Goal: Task Accomplishment & Management: Use online tool/utility

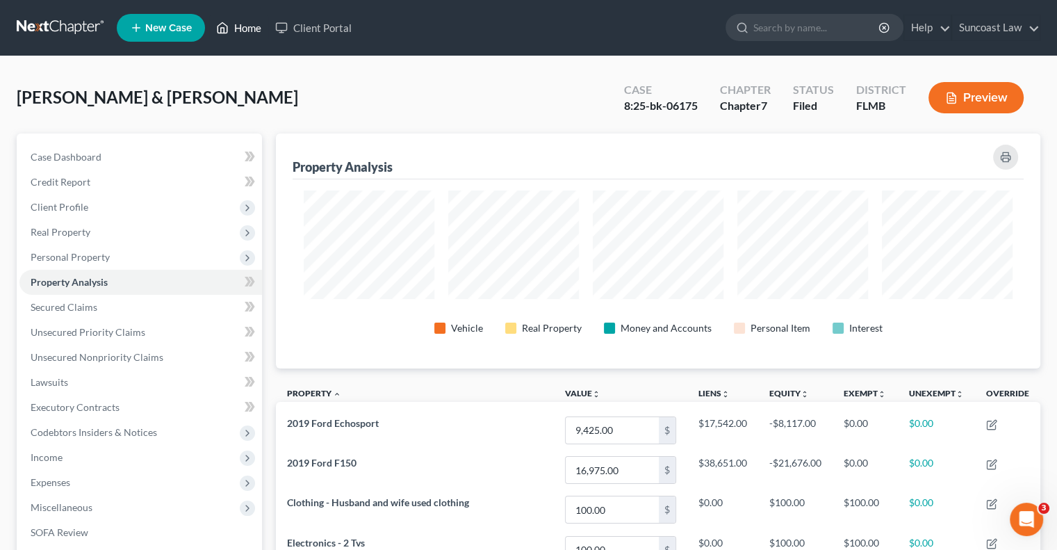
drag, startPoint x: 254, startPoint y: 31, endPoint x: 292, endPoint y: 62, distance: 49.4
click at [253, 30] on link "Home" at bounding box center [238, 27] width 59 height 25
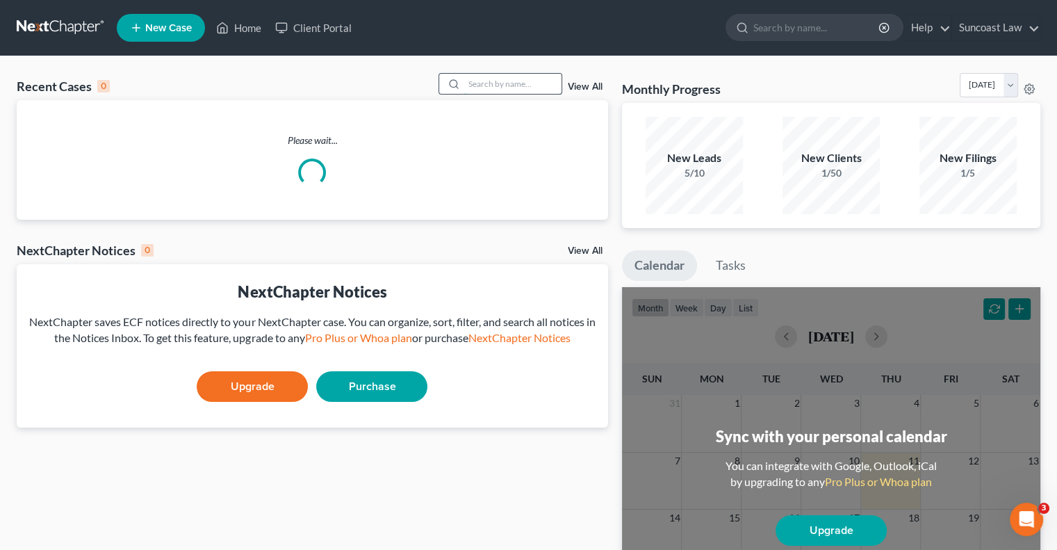
click at [535, 83] on input "search" at bounding box center [512, 84] width 97 height 20
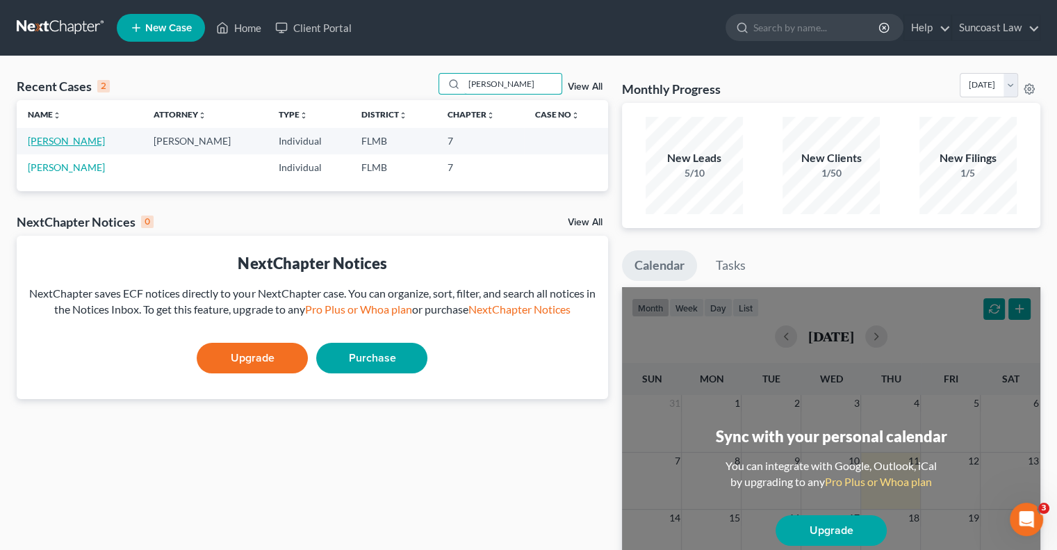
type input "[PERSON_NAME]"
click at [61, 138] on link "[PERSON_NAME]" at bounding box center [66, 141] width 77 height 12
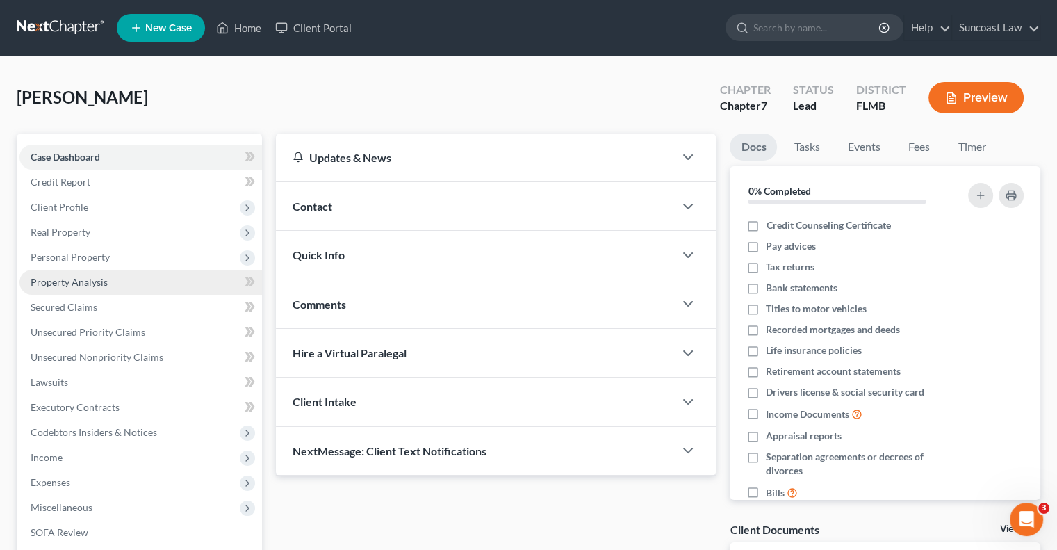
click at [94, 286] on span "Property Analysis" at bounding box center [69, 282] width 77 height 12
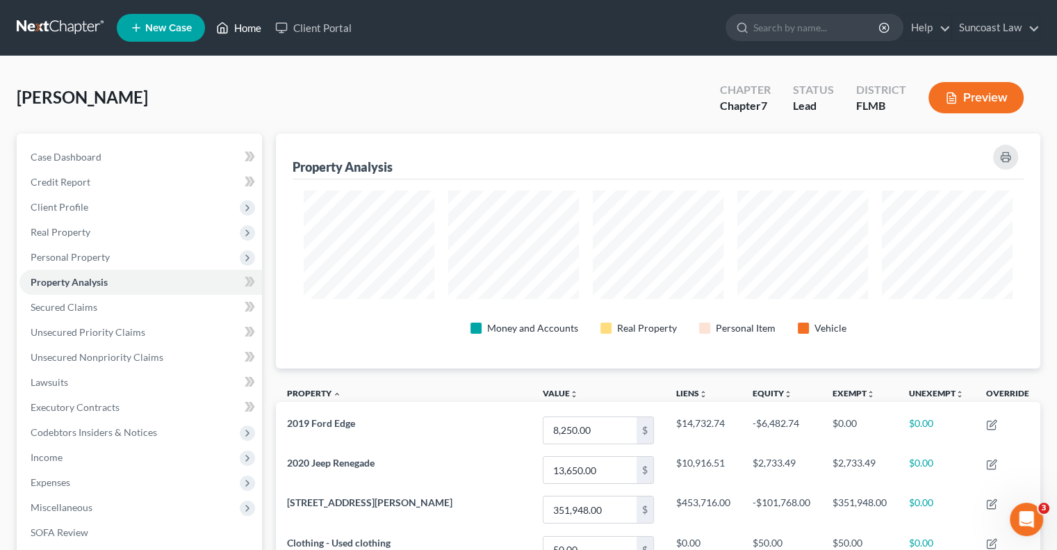
click at [249, 26] on link "Home" at bounding box center [238, 27] width 59 height 25
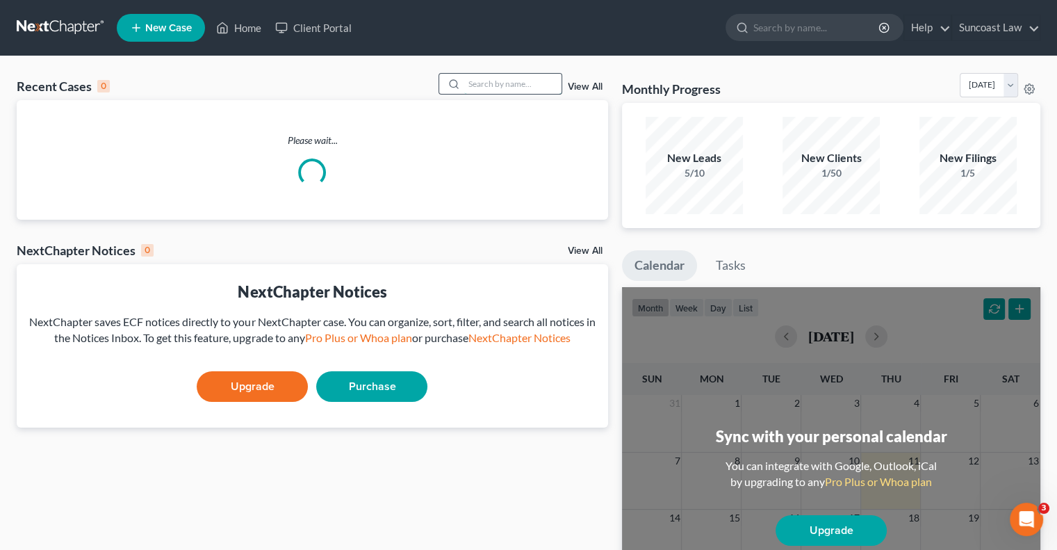
click at [497, 83] on input "search" at bounding box center [512, 84] width 97 height 20
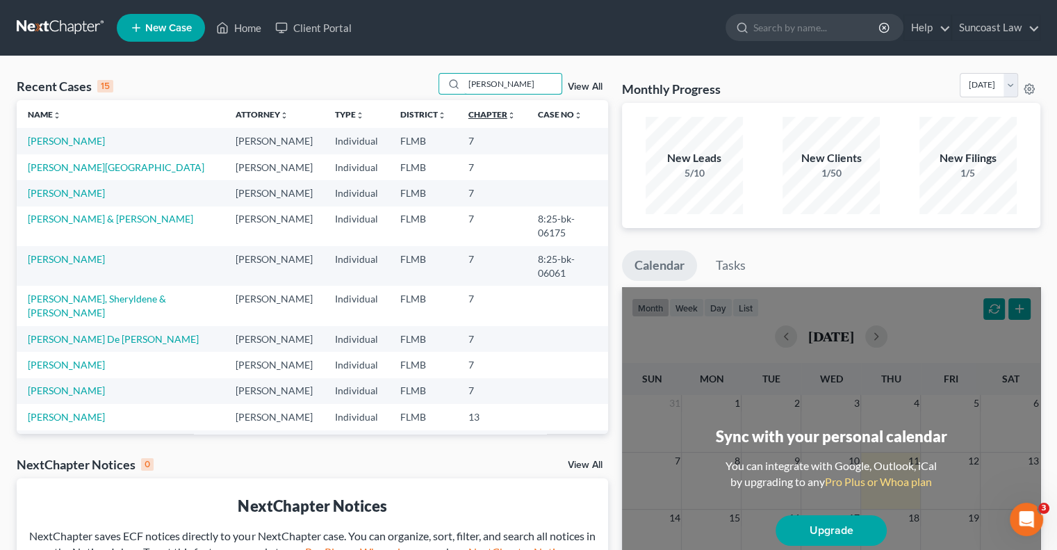
type input "[PERSON_NAME]"
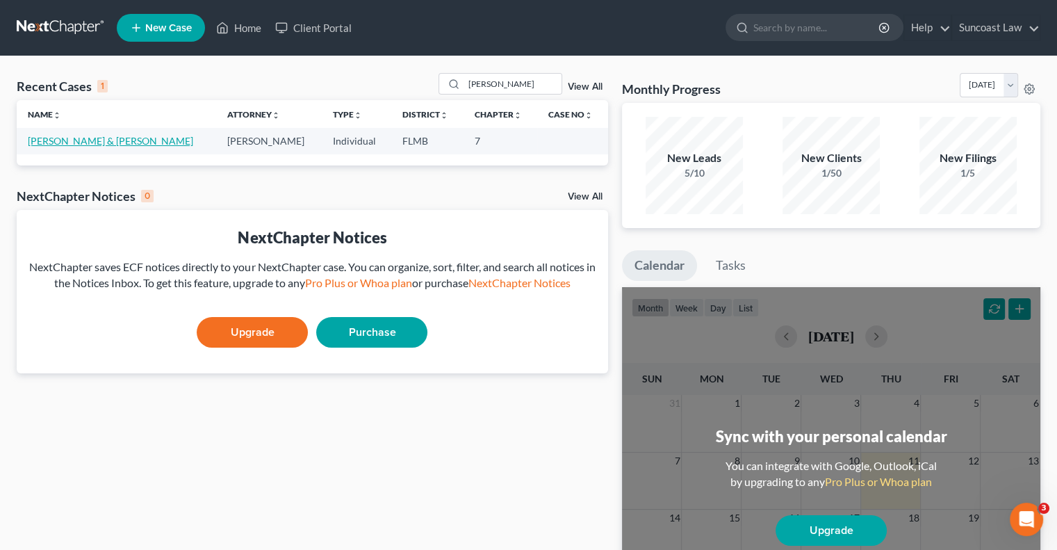
click at [104, 142] on link "[PERSON_NAME] & [PERSON_NAME]" at bounding box center [110, 141] width 165 height 12
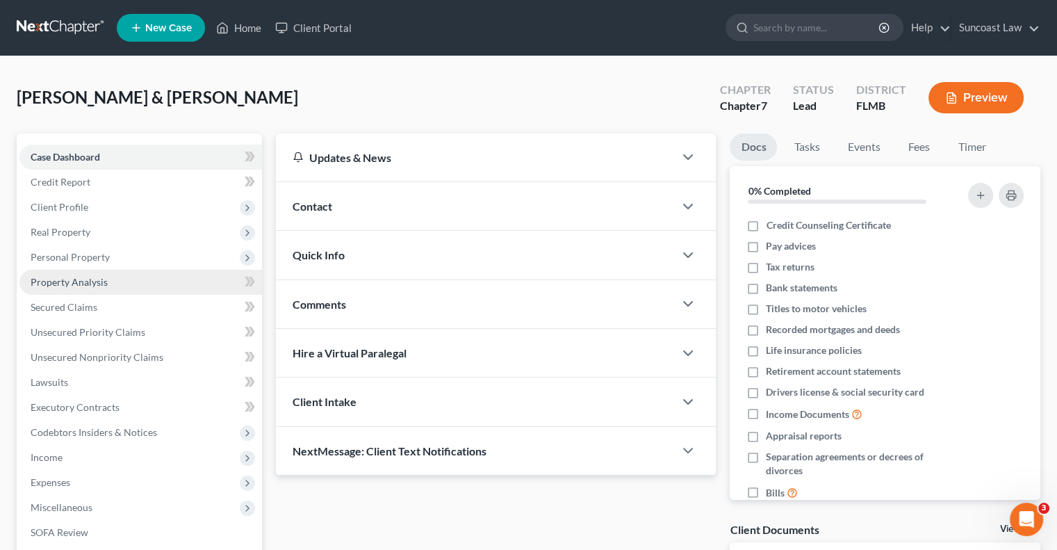
click at [93, 282] on span "Property Analysis" at bounding box center [69, 282] width 77 height 12
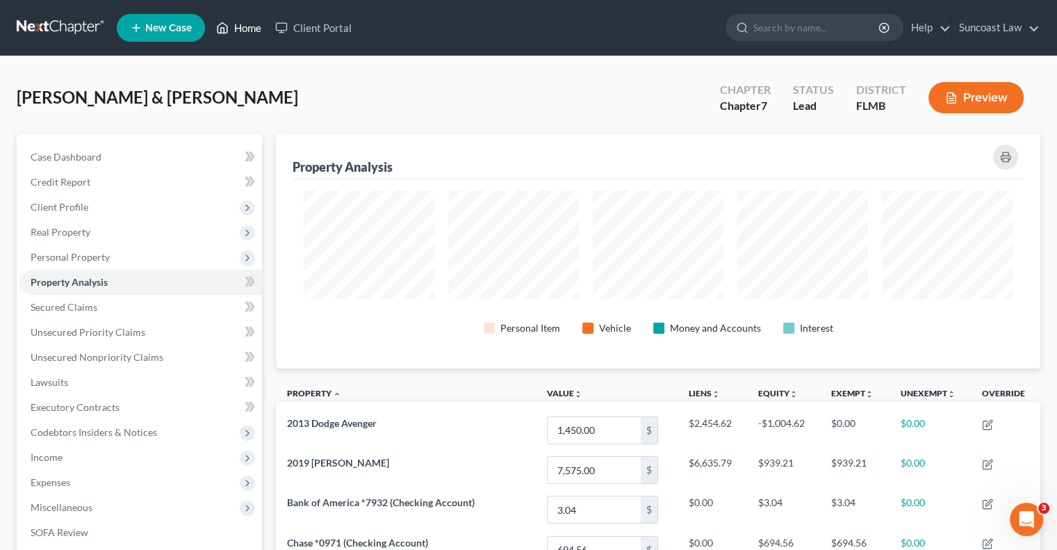
click at [248, 28] on link "Home" at bounding box center [238, 27] width 59 height 25
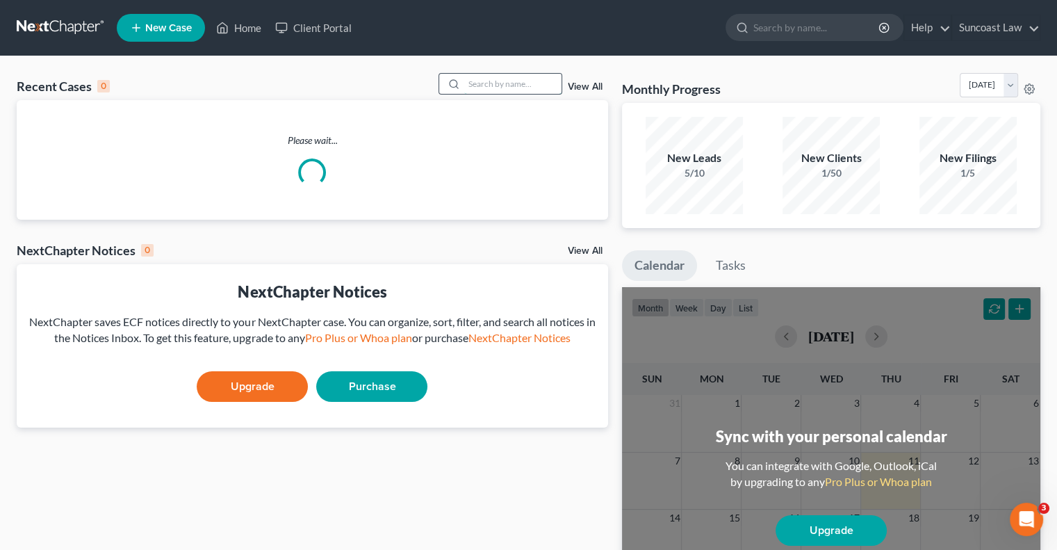
click at [502, 80] on input "search" at bounding box center [512, 84] width 97 height 20
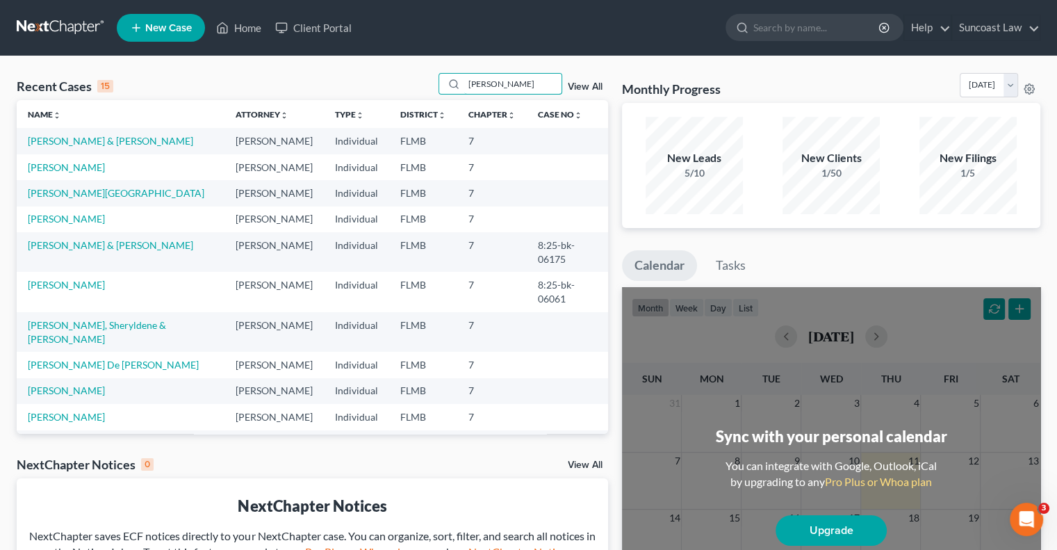
type input "[PERSON_NAME]"
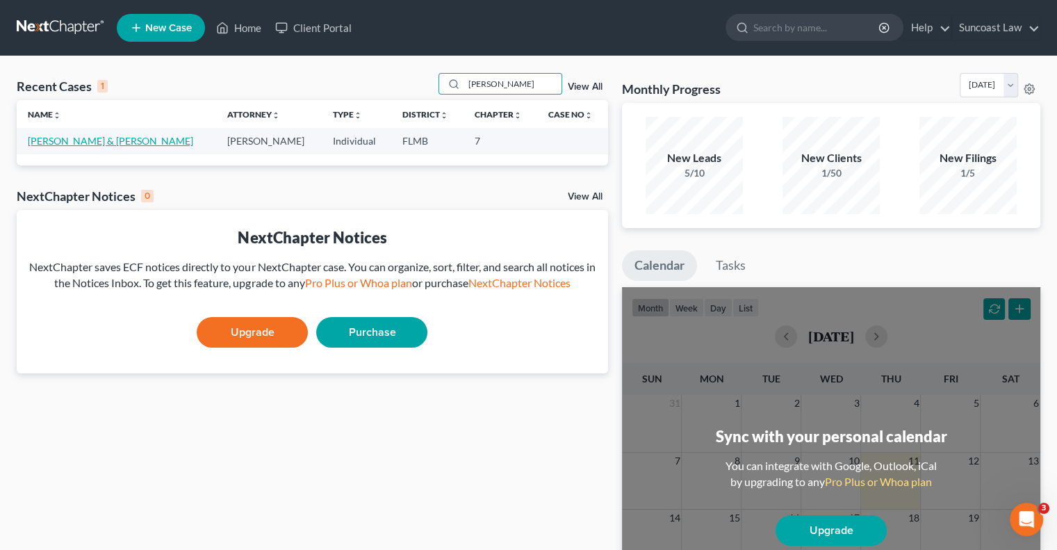
click at [95, 136] on link "[PERSON_NAME] & [PERSON_NAME]" at bounding box center [110, 141] width 165 height 12
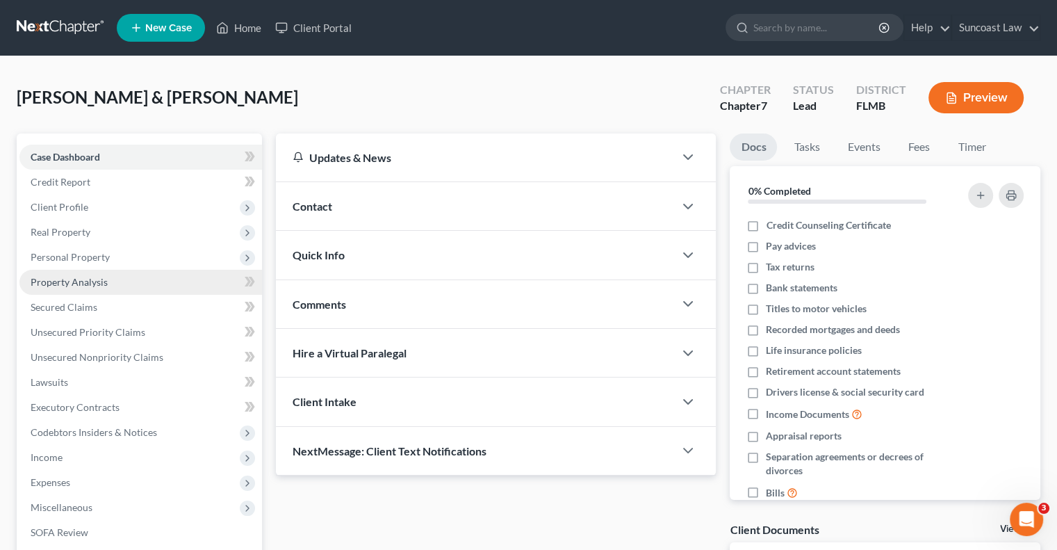
click at [81, 282] on span "Property Analysis" at bounding box center [69, 282] width 77 height 12
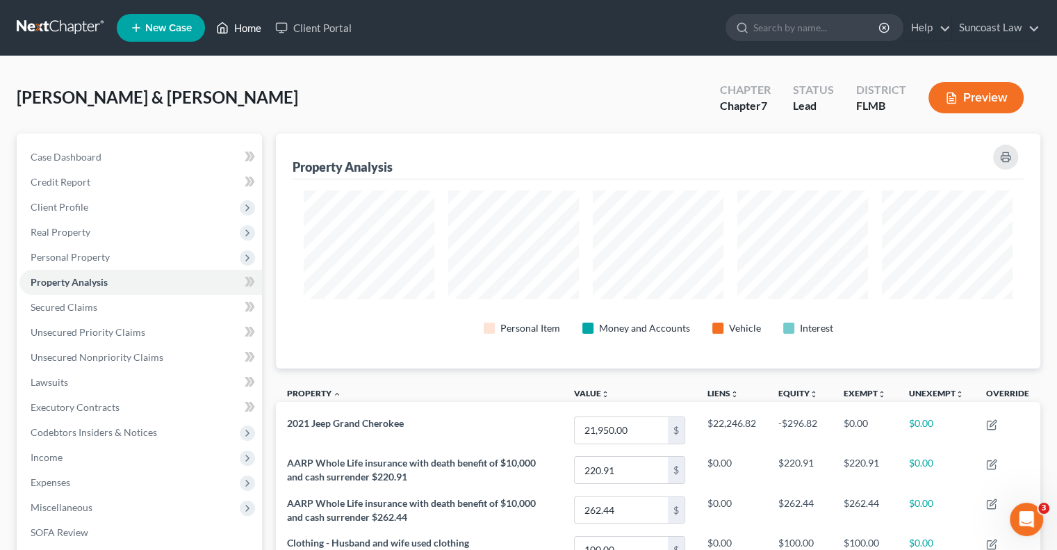
drag, startPoint x: 242, startPoint y: 33, endPoint x: 260, endPoint y: 37, distance: 18.4
click at [242, 33] on link "Home" at bounding box center [238, 27] width 59 height 25
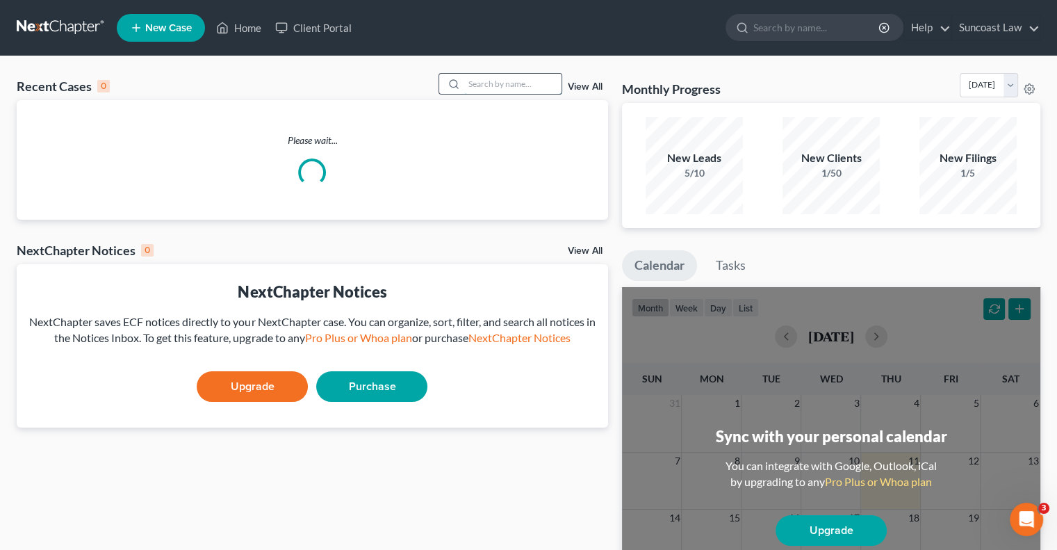
click at [542, 88] on input "search" at bounding box center [512, 84] width 97 height 20
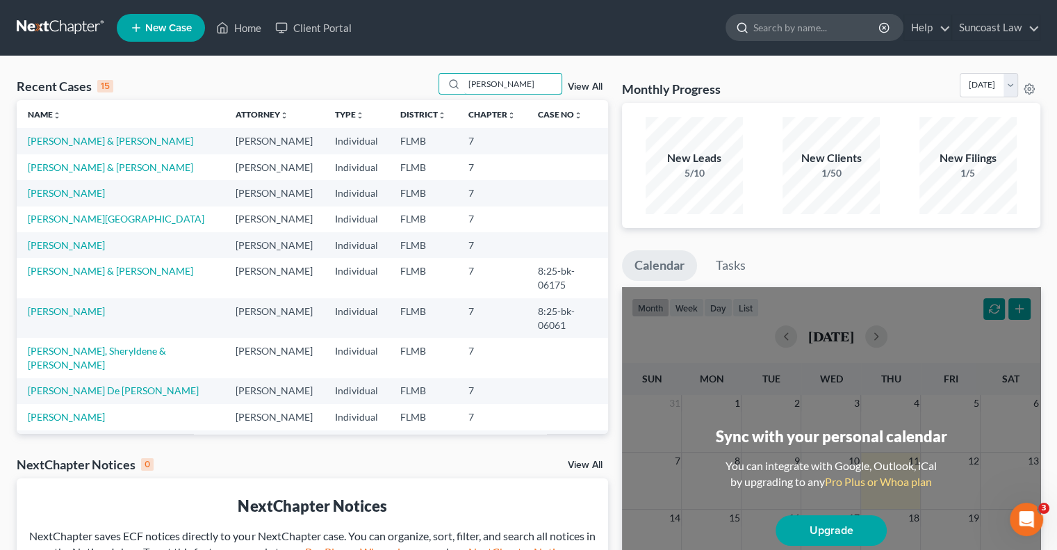
type input "[PERSON_NAME]"
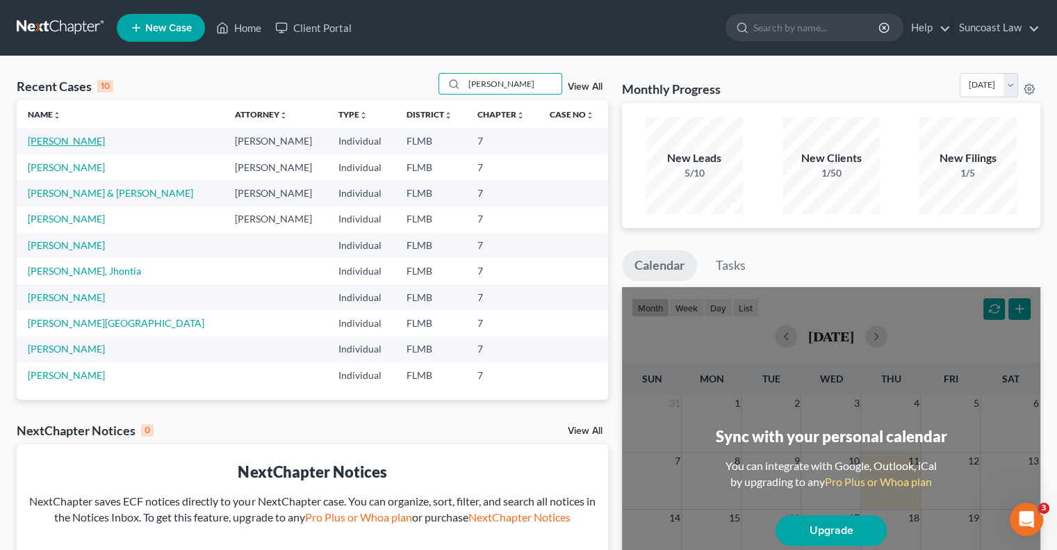
click at [64, 142] on link "[PERSON_NAME]" at bounding box center [66, 141] width 77 height 12
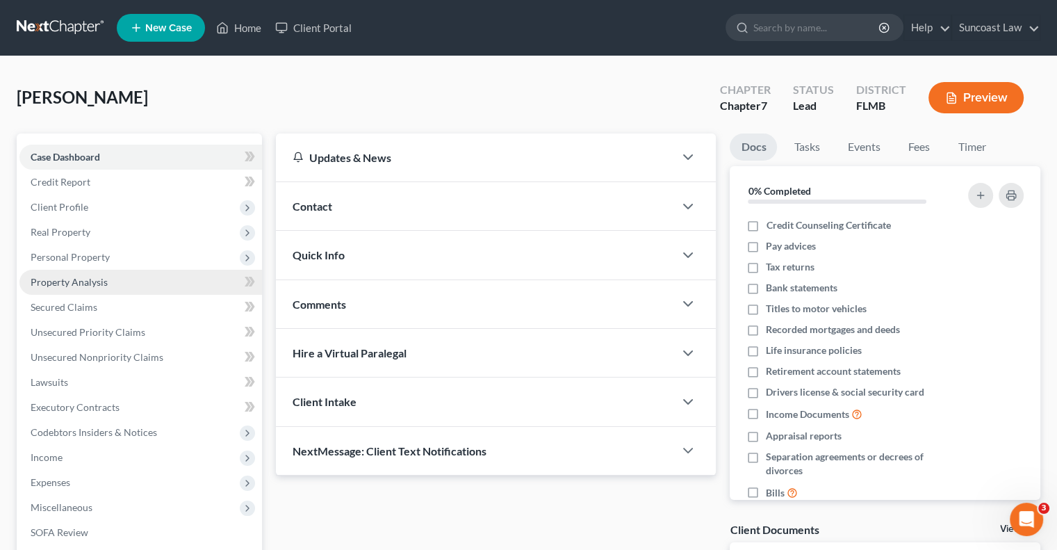
click at [102, 285] on span "Property Analysis" at bounding box center [69, 282] width 77 height 12
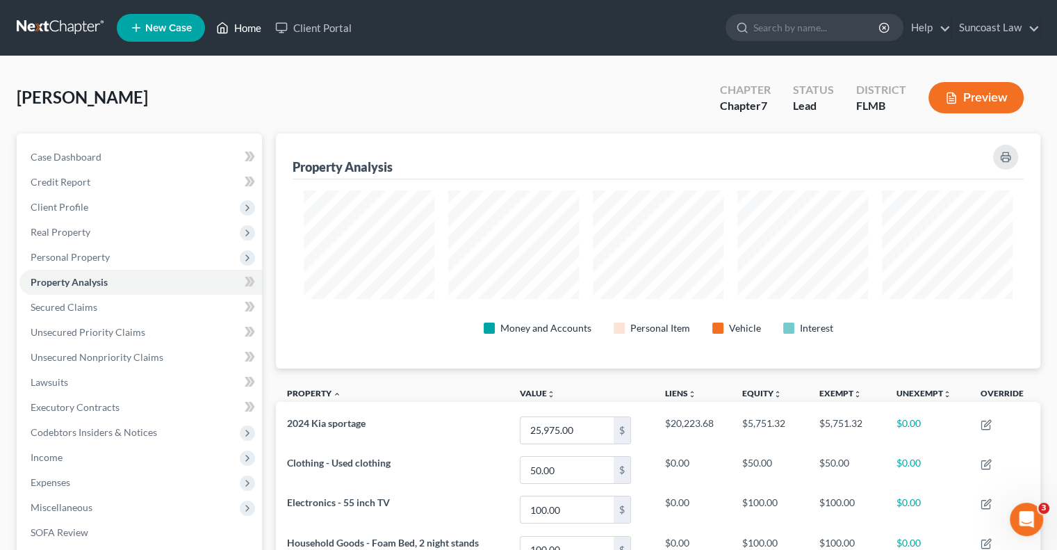
drag, startPoint x: 254, startPoint y: 24, endPoint x: 283, endPoint y: 65, distance: 49.7
click at [255, 24] on link "Home" at bounding box center [238, 27] width 59 height 25
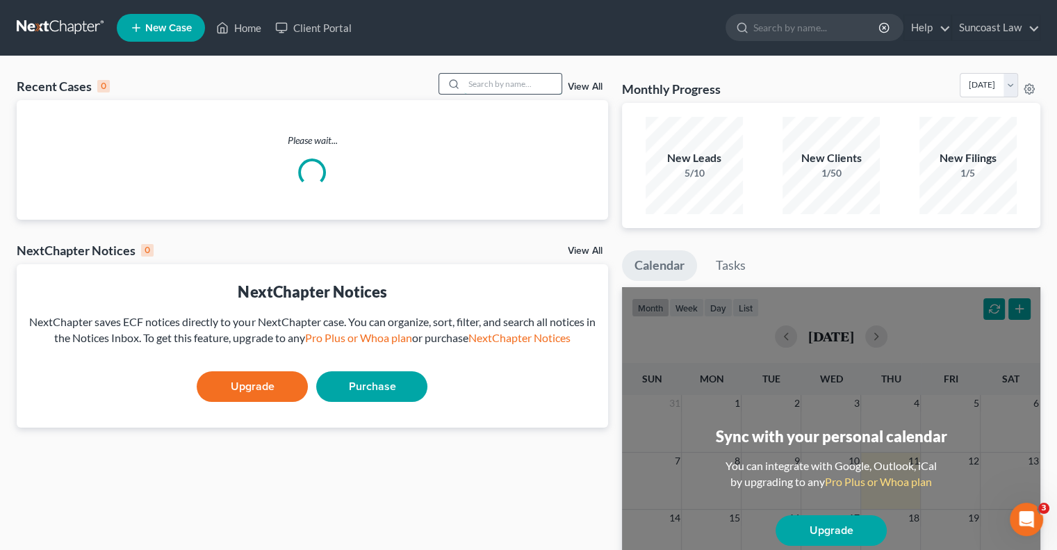
click at [478, 85] on input "search" at bounding box center [512, 84] width 97 height 20
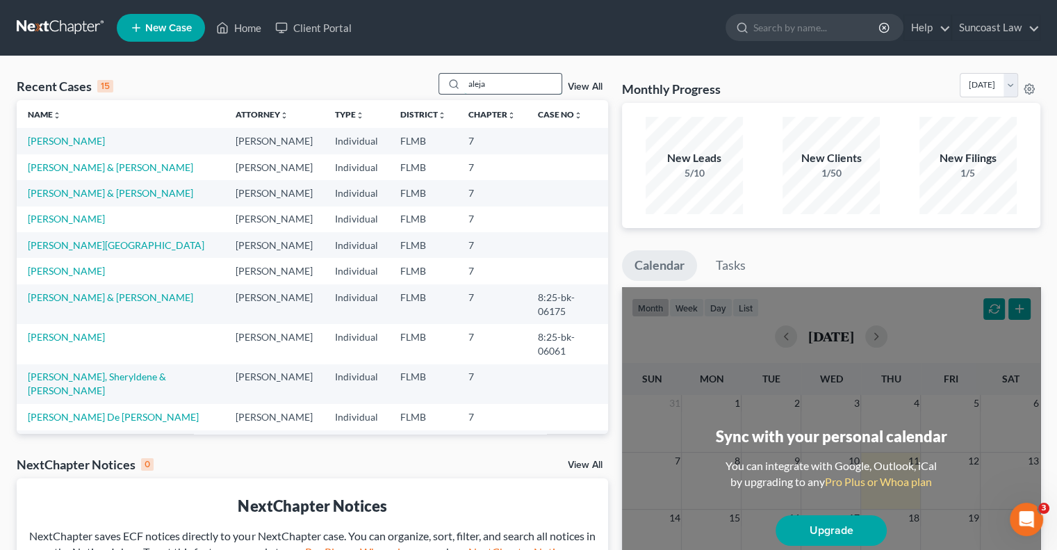
type input "aleja"
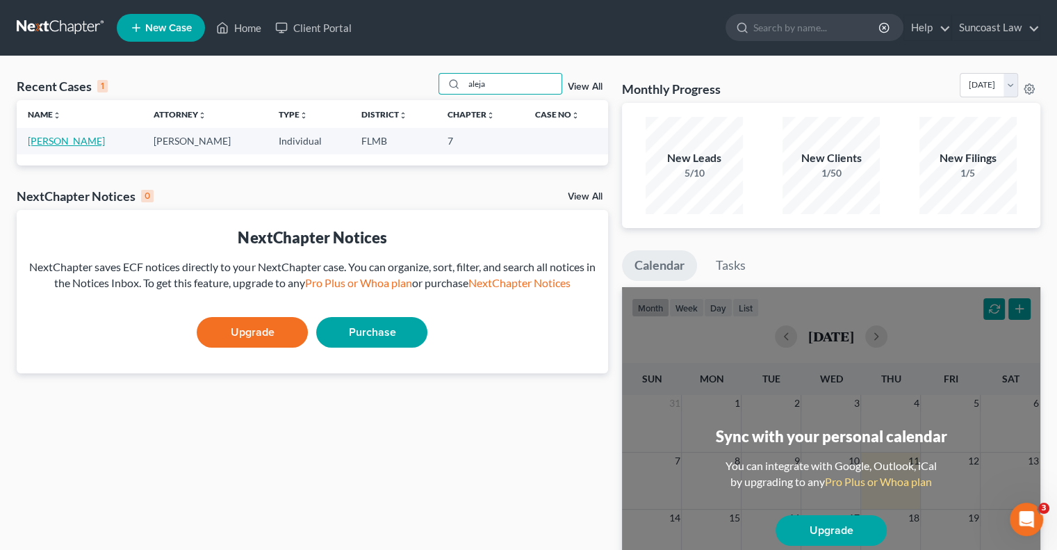
click at [75, 140] on link "[PERSON_NAME]" at bounding box center [66, 141] width 77 height 12
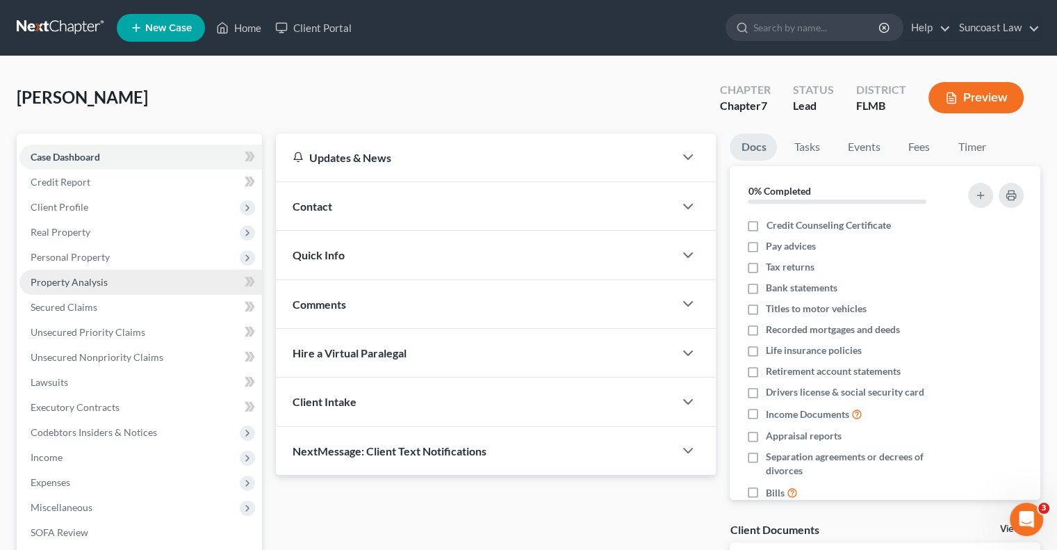
click at [90, 281] on span "Property Analysis" at bounding box center [69, 282] width 77 height 12
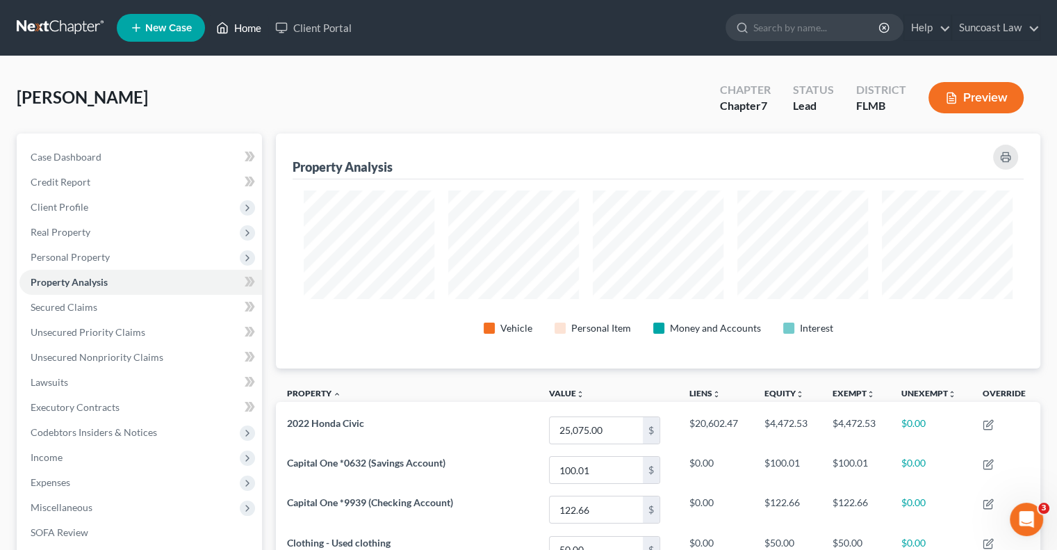
drag, startPoint x: 245, startPoint y: 29, endPoint x: 377, endPoint y: 83, distance: 142.4
click at [245, 29] on link "Home" at bounding box center [238, 27] width 59 height 25
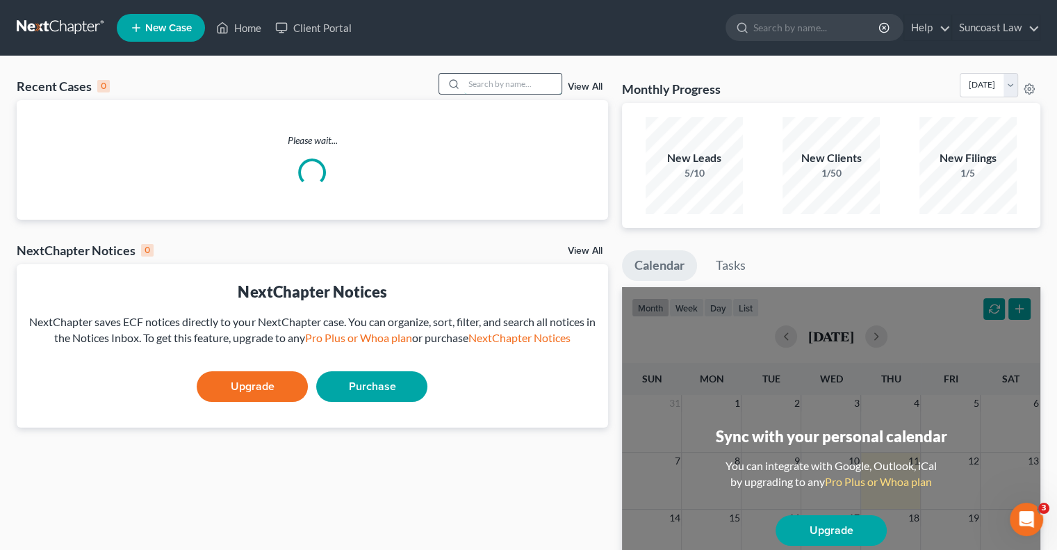
click at [534, 83] on input "search" at bounding box center [512, 84] width 97 height 20
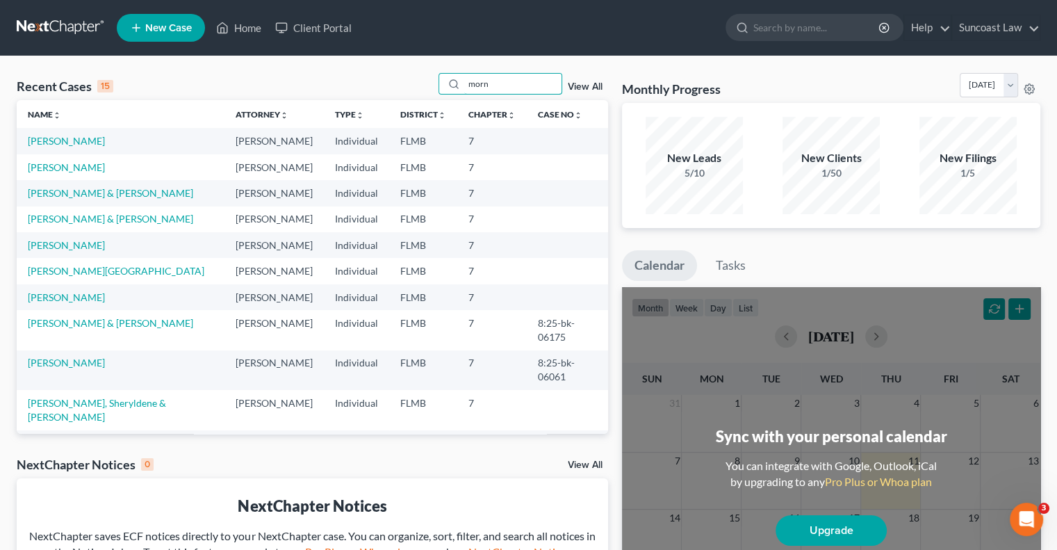
type input "morn"
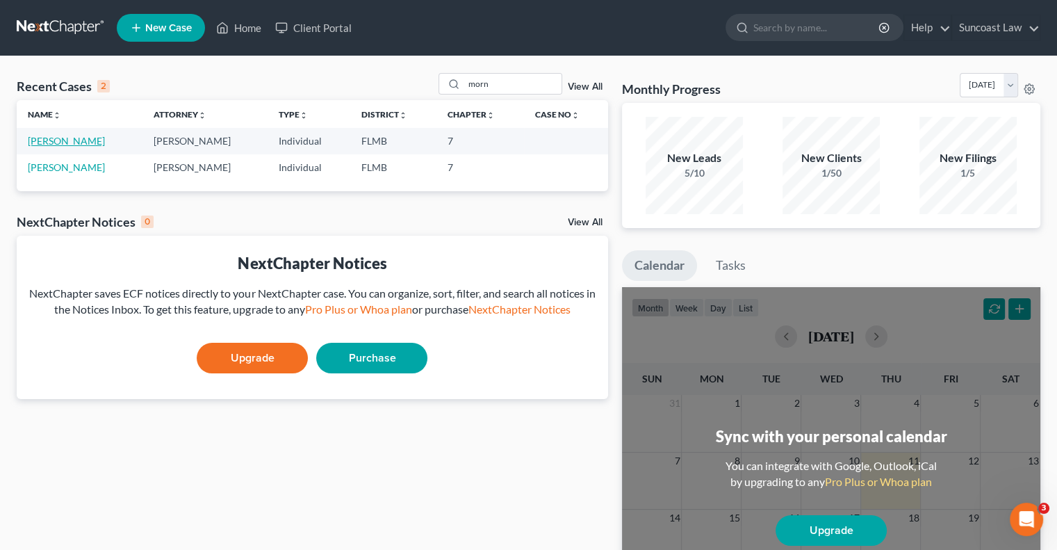
click at [76, 142] on link "[PERSON_NAME]" at bounding box center [66, 141] width 77 height 12
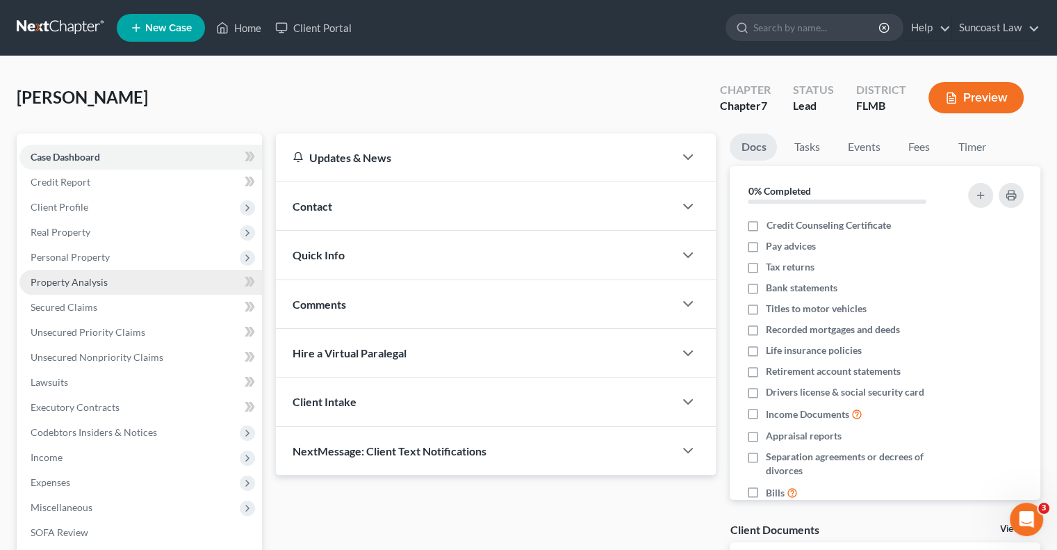
click at [82, 281] on span "Property Analysis" at bounding box center [69, 282] width 77 height 12
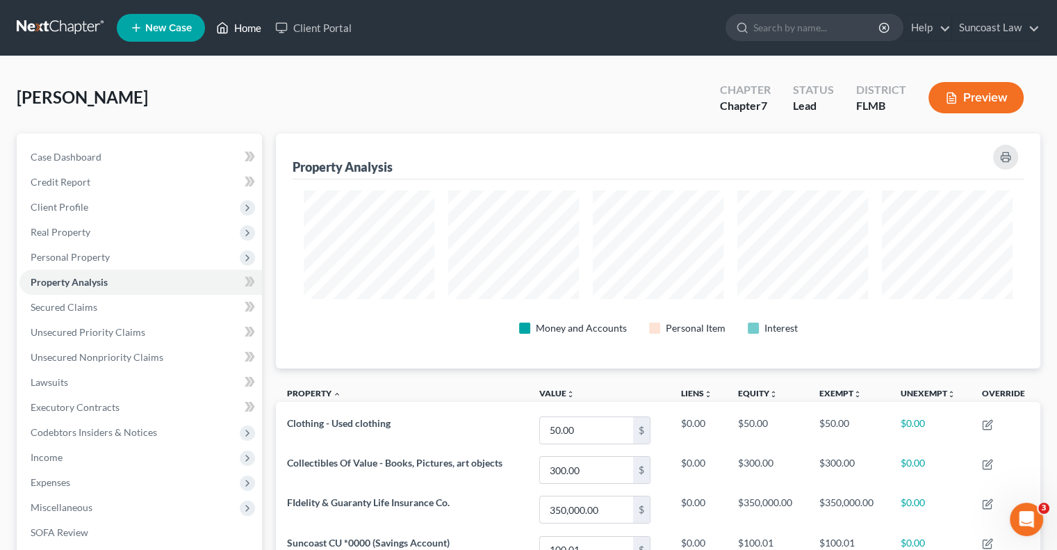
click at [251, 31] on link "Home" at bounding box center [238, 27] width 59 height 25
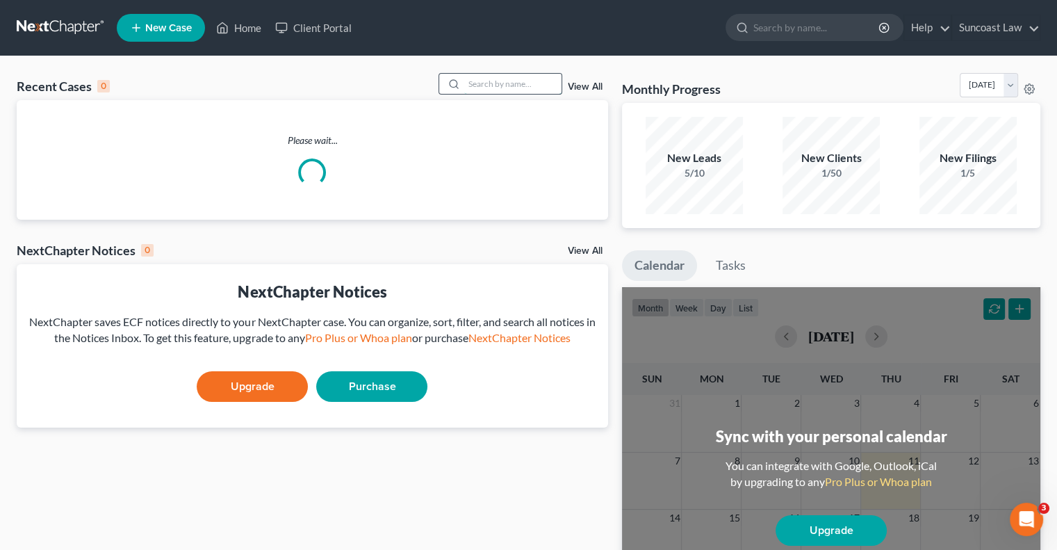
click at [469, 81] on input "search" at bounding box center [512, 84] width 97 height 20
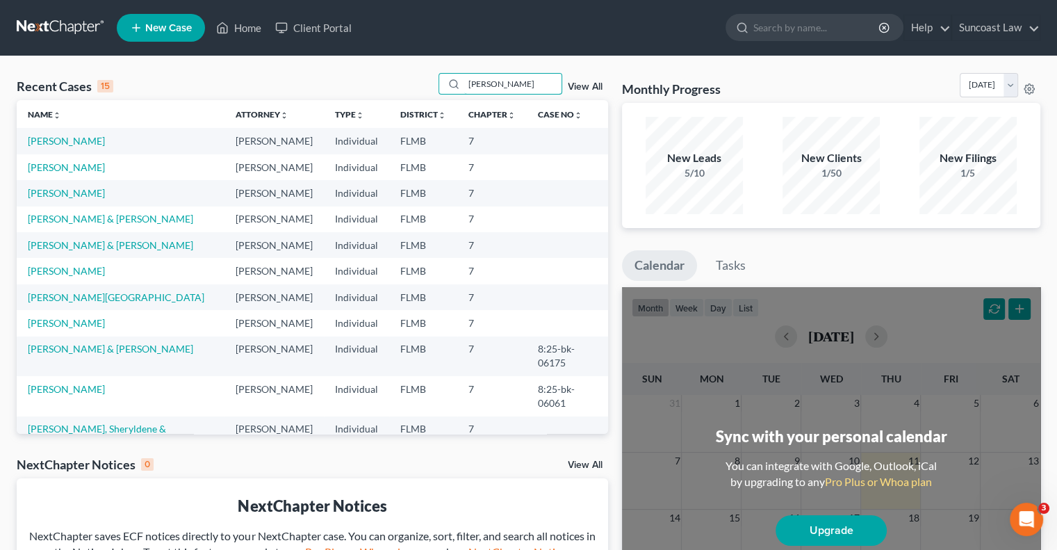
type input "[PERSON_NAME]"
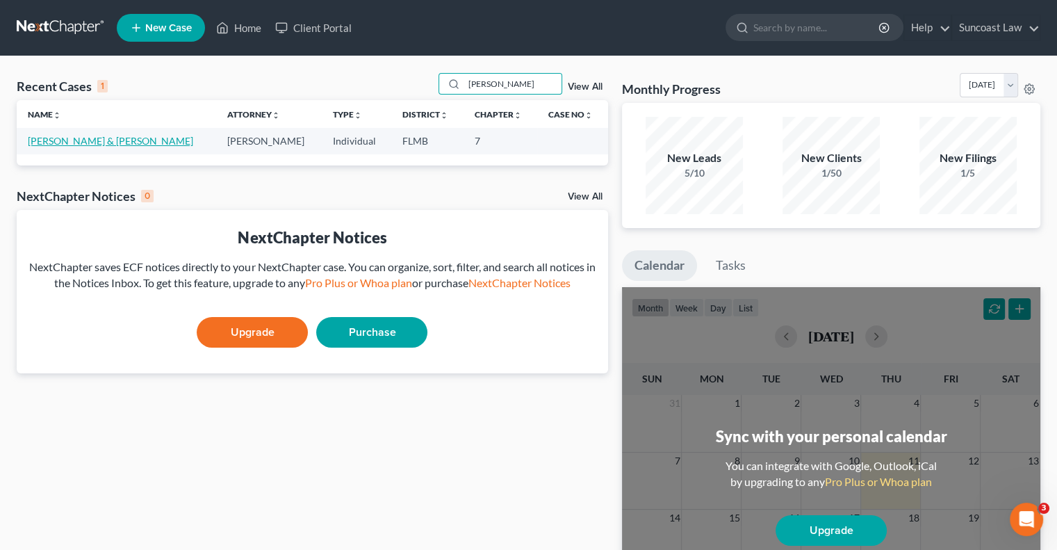
click at [134, 142] on link "[PERSON_NAME] & [PERSON_NAME]" at bounding box center [110, 141] width 165 height 12
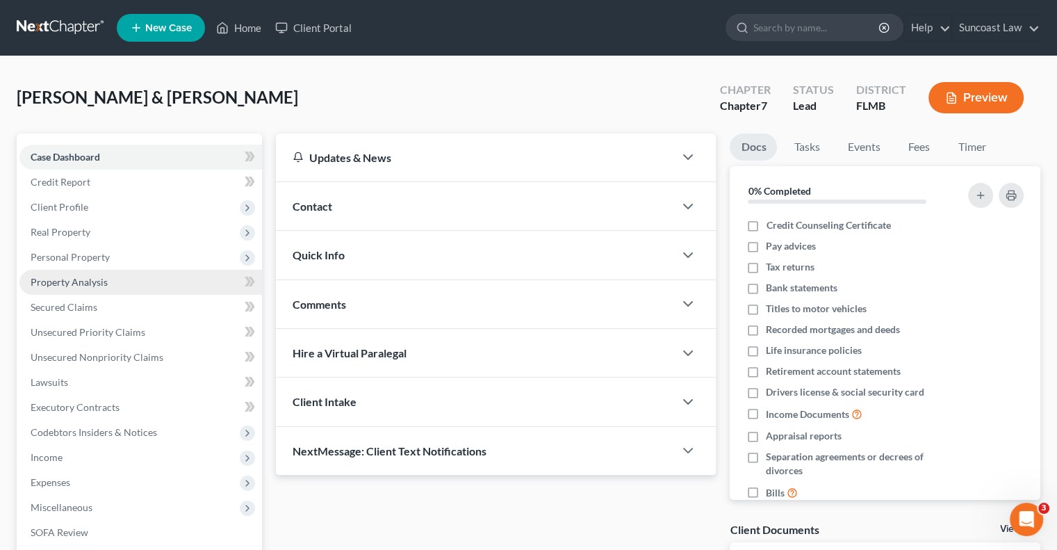
click at [97, 284] on span "Property Analysis" at bounding box center [69, 282] width 77 height 12
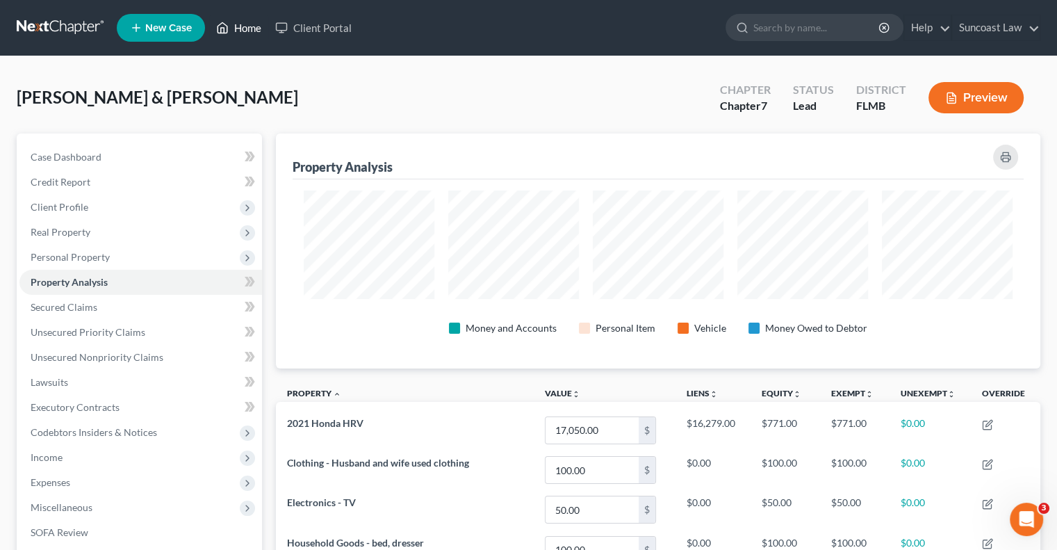
drag, startPoint x: 247, startPoint y: 29, endPoint x: 506, endPoint y: 132, distance: 278.8
click at [247, 29] on link "Home" at bounding box center [238, 27] width 59 height 25
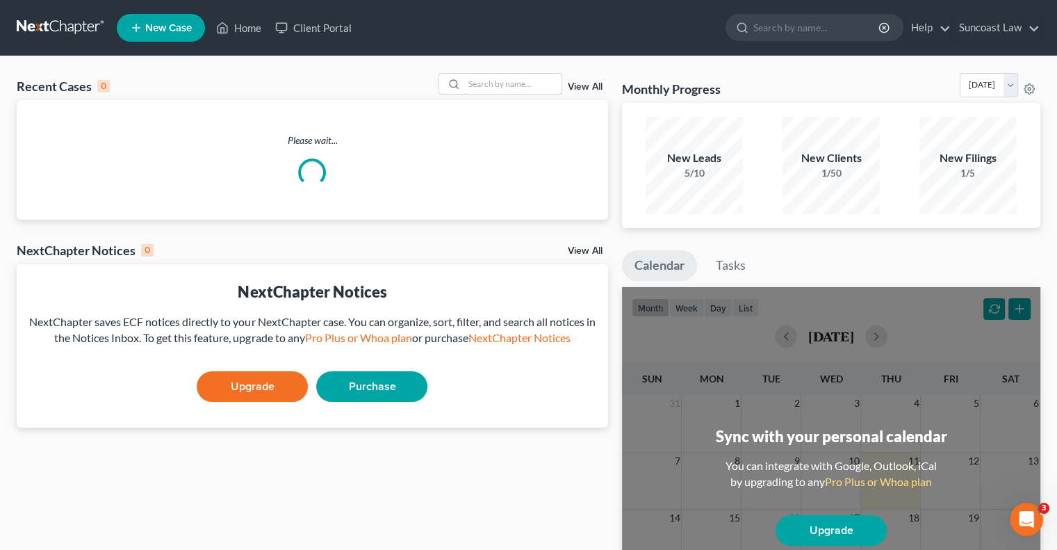
drag, startPoint x: 503, startPoint y: 82, endPoint x: 531, endPoint y: 67, distance: 31.4
click at [504, 82] on input "search" at bounding box center [512, 84] width 97 height 20
type input "[PERSON_NAME]"
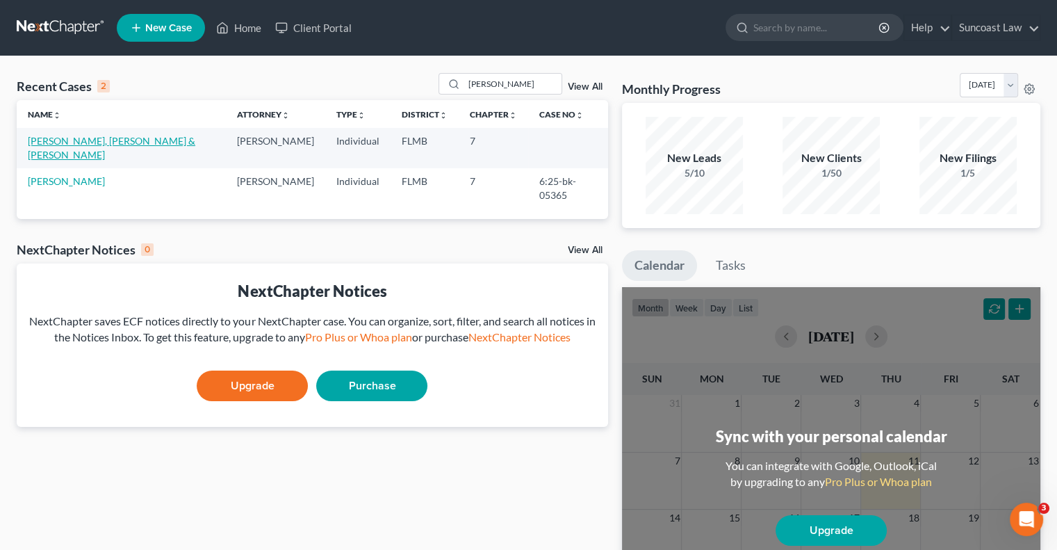
click at [131, 142] on link "[PERSON_NAME], [PERSON_NAME] & [PERSON_NAME]" at bounding box center [111, 148] width 167 height 26
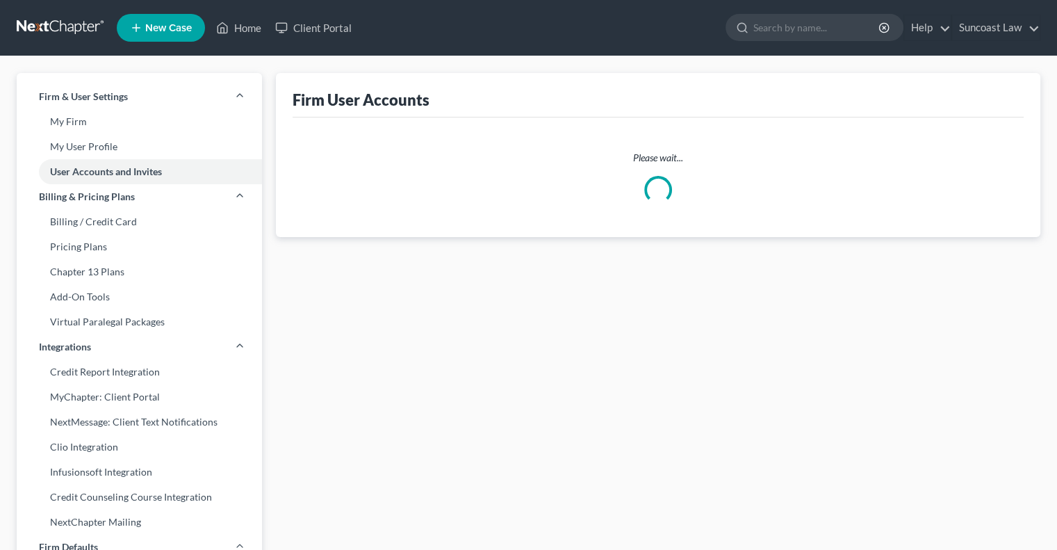
select select "0"
select select "1"
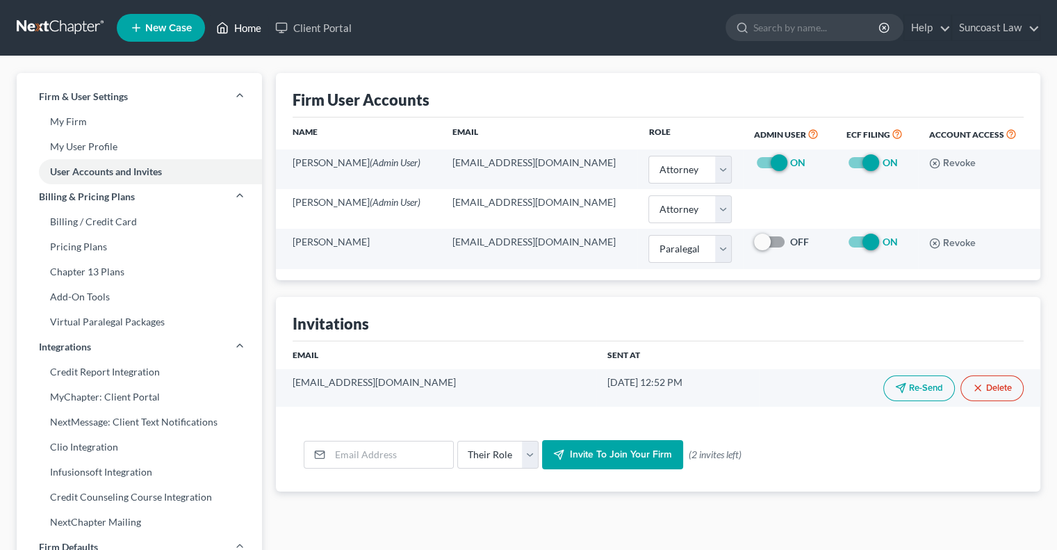
click at [250, 26] on link "Home" at bounding box center [238, 27] width 59 height 25
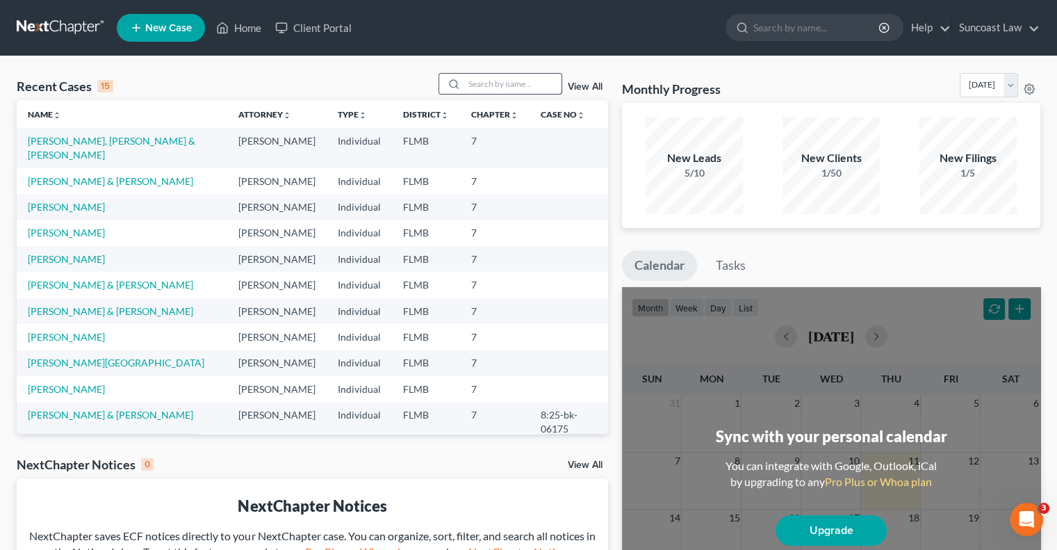
click at [495, 81] on input "search" at bounding box center [512, 84] width 97 height 20
type input "[PERSON_NAME]"
select select "0"
select select "1"
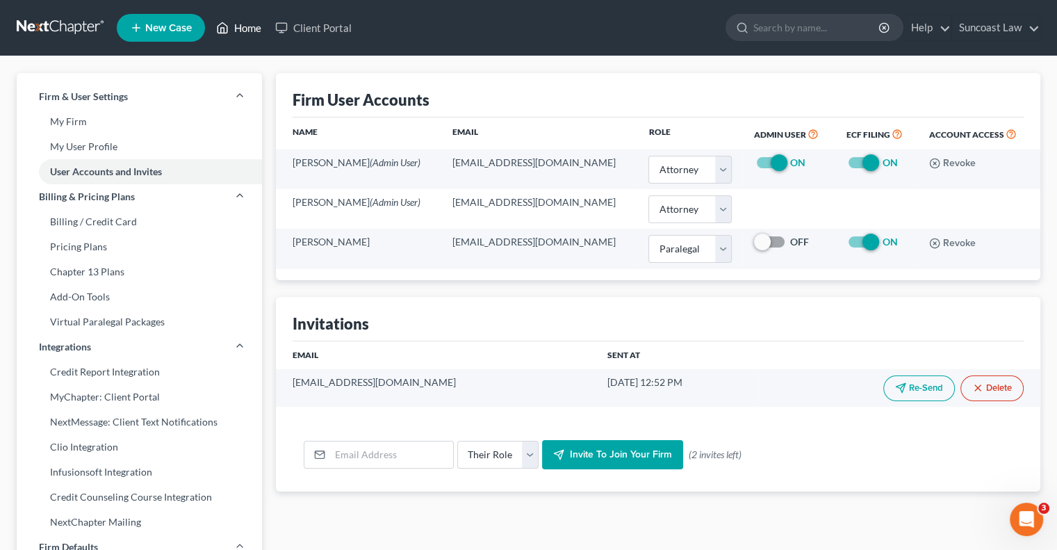
click at [254, 22] on link "Home" at bounding box center [238, 27] width 59 height 25
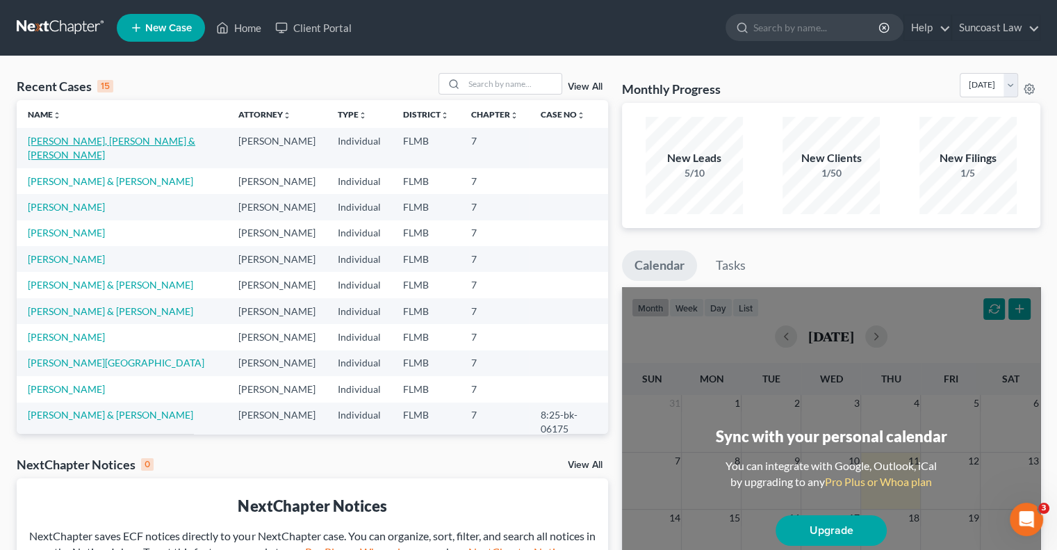
click at [106, 136] on link "[PERSON_NAME], [PERSON_NAME] & [PERSON_NAME]" at bounding box center [111, 148] width 167 height 26
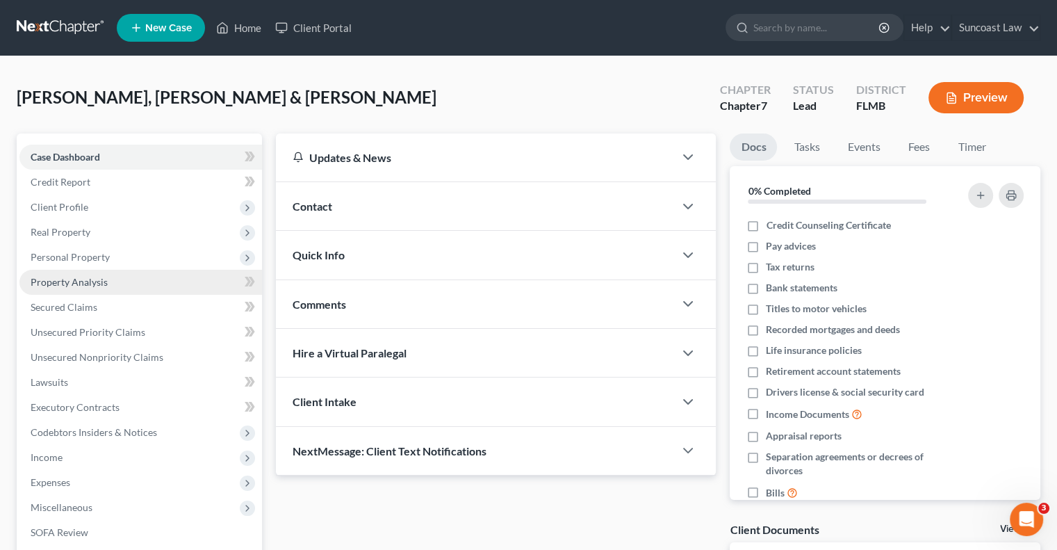
click at [91, 283] on span "Property Analysis" at bounding box center [69, 282] width 77 height 12
